Goal: Transaction & Acquisition: Obtain resource

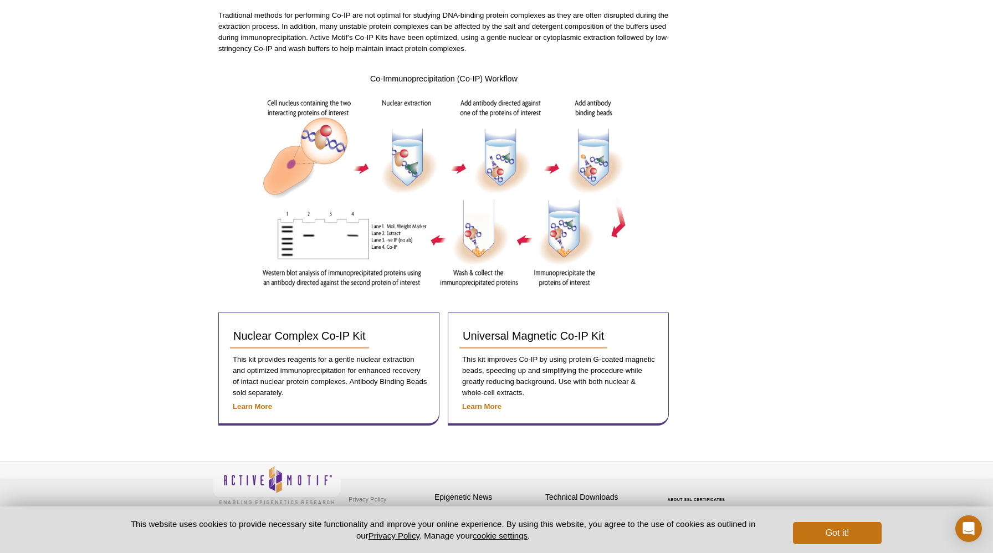
scroll to position [215, 0]
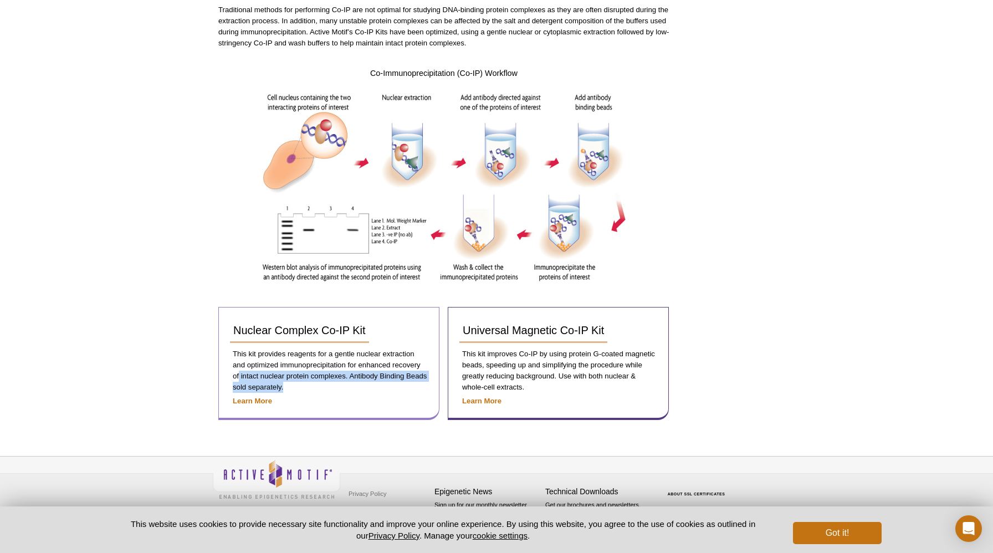
drag, startPoint x: 239, startPoint y: 376, endPoint x: 375, endPoint y: 386, distance: 136.2
click at [375, 386] on p "This kit provides reagents for a gentle nuclear extraction and optimized immuno…" at bounding box center [329, 371] width 198 height 44
click at [840, 542] on button "Got it!" at bounding box center [837, 533] width 89 height 22
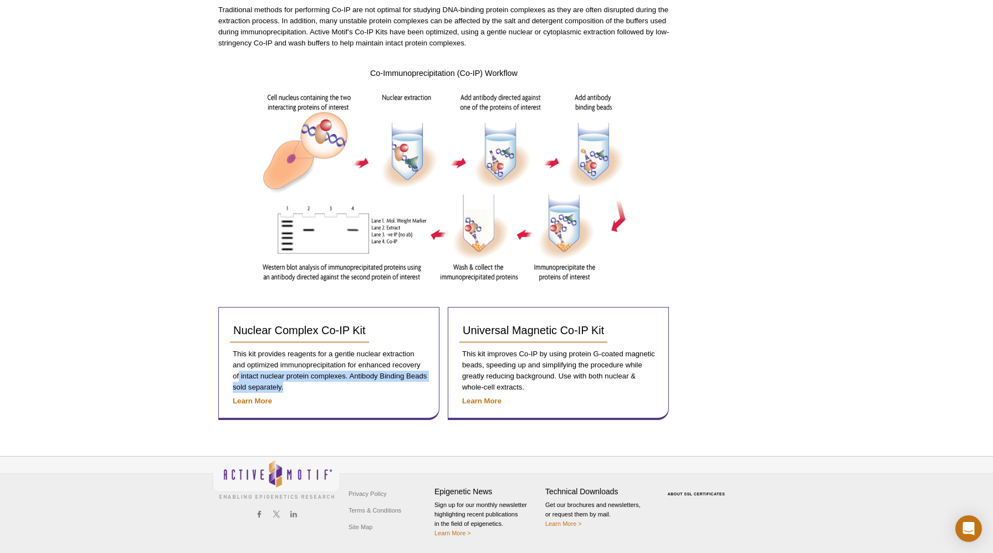
scroll to position [0, 0]
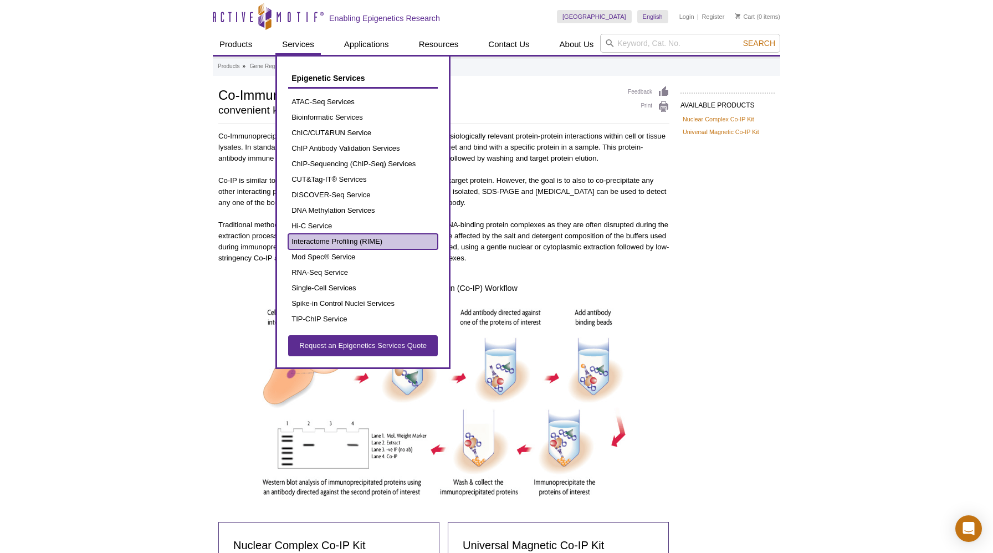
click at [317, 242] on link "Interactome Profiling (RIME)" at bounding box center [363, 242] width 150 height 16
click at [341, 237] on link "Interactome Profiling (RIME)" at bounding box center [363, 242] width 150 height 16
click at [361, 242] on link "Interactome Profiling (RIME)" at bounding box center [363, 242] width 150 height 16
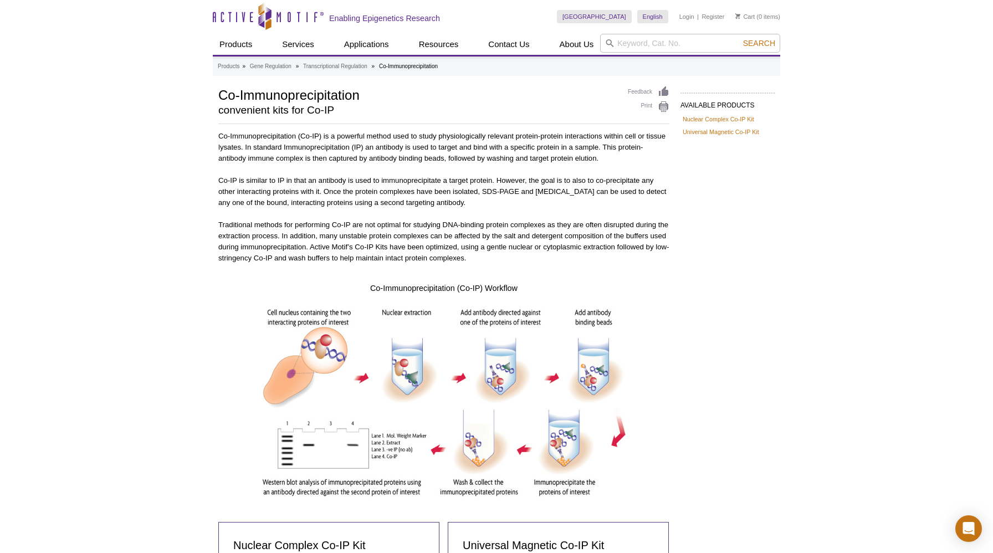
click at [177, 186] on div "Active Motif Logo Enabling Epigenetics Research 0 Search Skip to content Active…" at bounding box center [496, 384] width 993 height 768
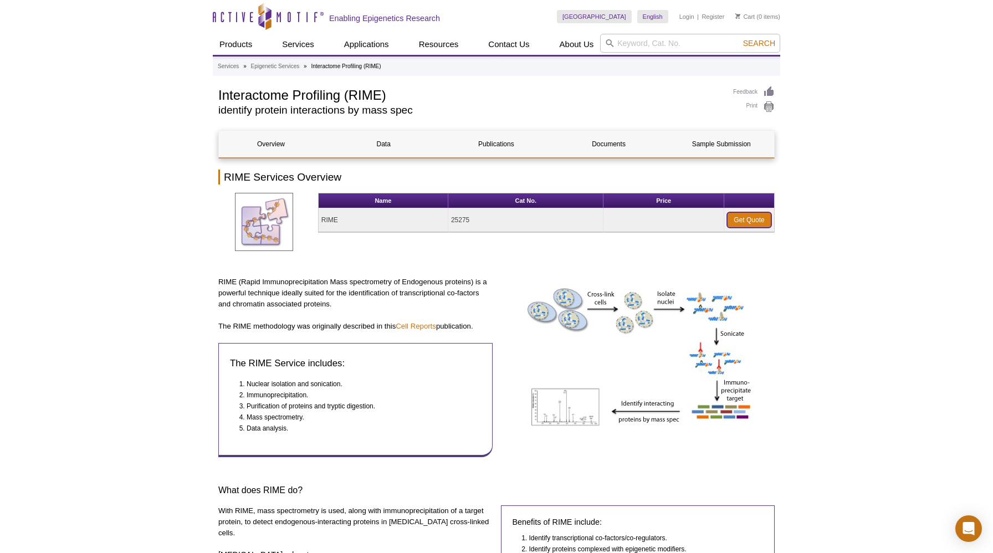
click at [735, 222] on link "Get Quote" at bounding box center [749, 220] width 44 height 16
